Goal: Entertainment & Leisure: Consume media (video, audio)

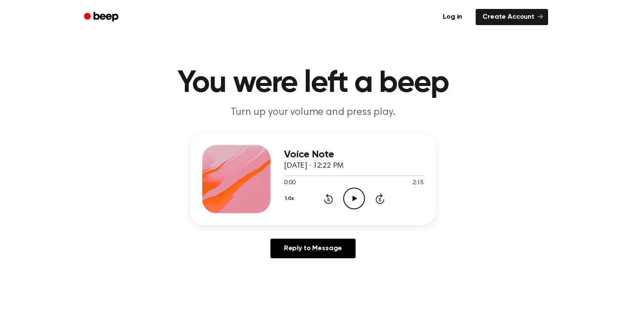
click at [354, 189] on icon "Play Audio" at bounding box center [354, 199] width 22 height 22
click at [377, 199] on icon at bounding box center [380, 199] width 9 height 10
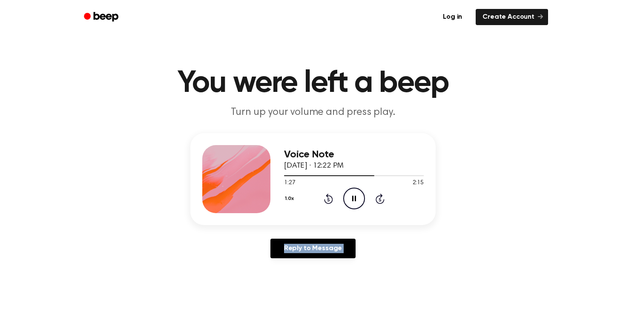
click at [377, 199] on icon at bounding box center [380, 199] width 9 height 10
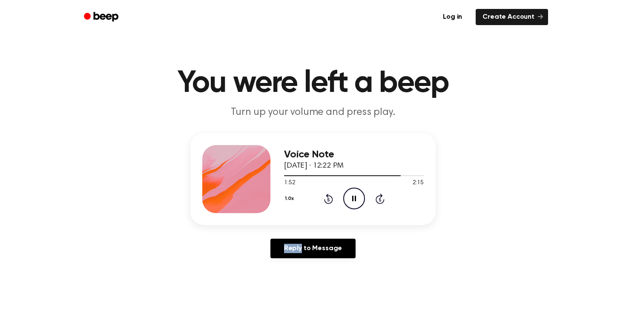
click at [377, 199] on icon at bounding box center [380, 199] width 9 height 10
click at [354, 200] on icon at bounding box center [354, 199] width 5 height 6
